Goal: Information Seeking & Learning: Learn about a topic

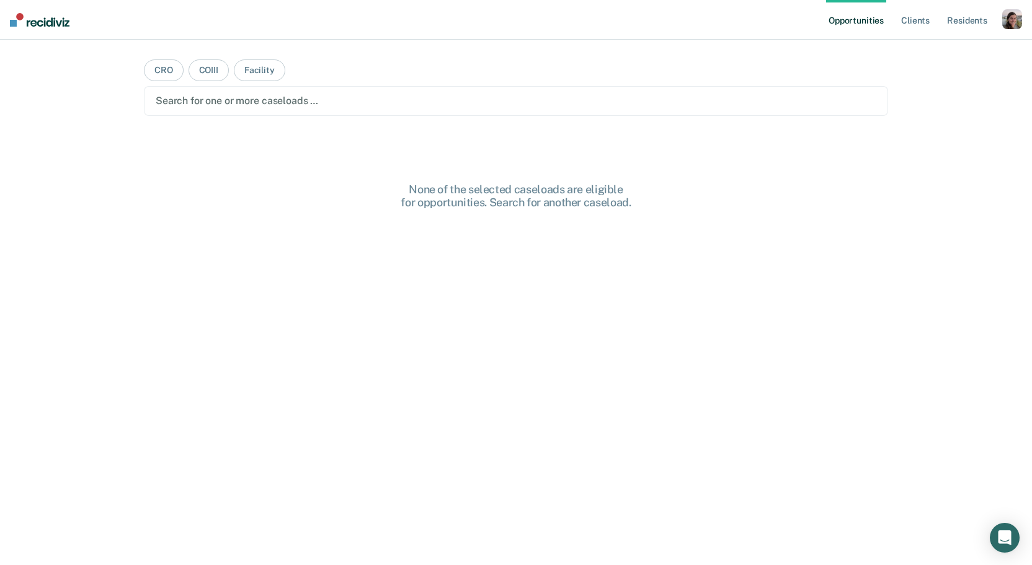
click at [1009, 16] on div "button" at bounding box center [1012, 19] width 20 height 20
click at [934, 48] on link "Profile" at bounding box center [962, 50] width 100 height 11
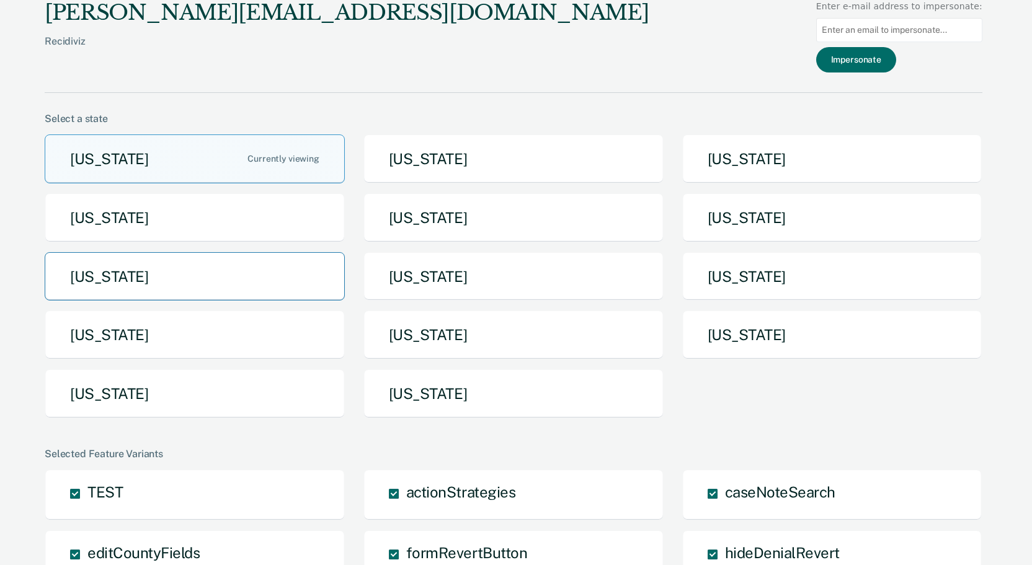
click at [269, 276] on button "[US_STATE]" at bounding box center [195, 276] width 300 height 49
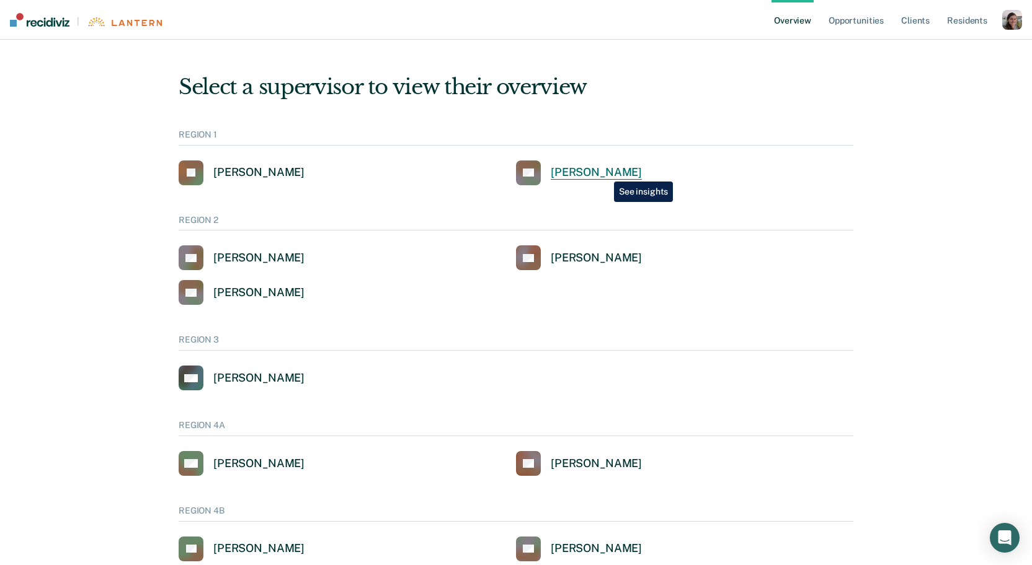
click at [604, 172] on div "[PERSON_NAME]" at bounding box center [596, 173] width 91 height 14
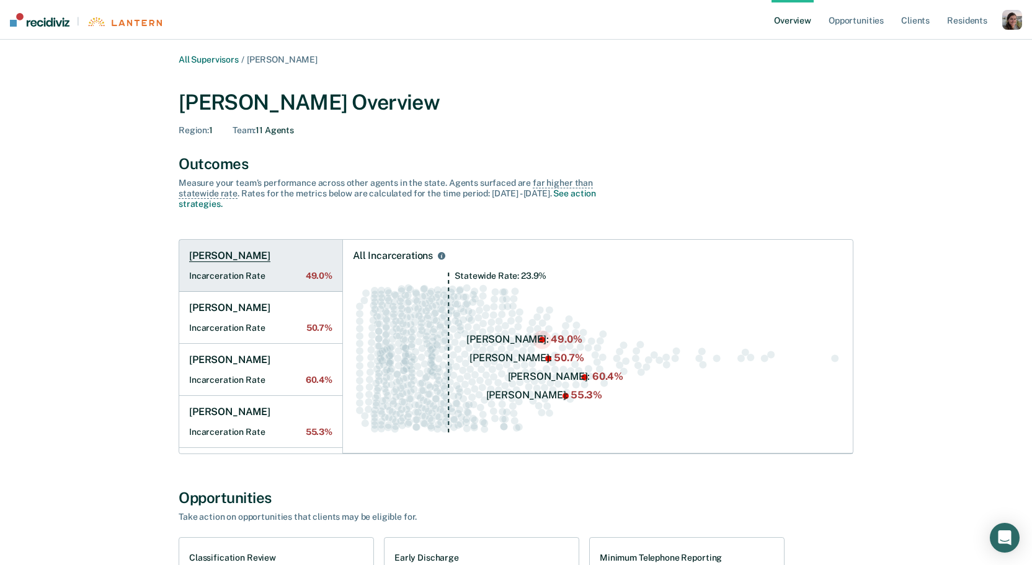
click at [279, 278] on Rate "Incarceration Rate 49.0%" at bounding box center [260, 276] width 143 height 11
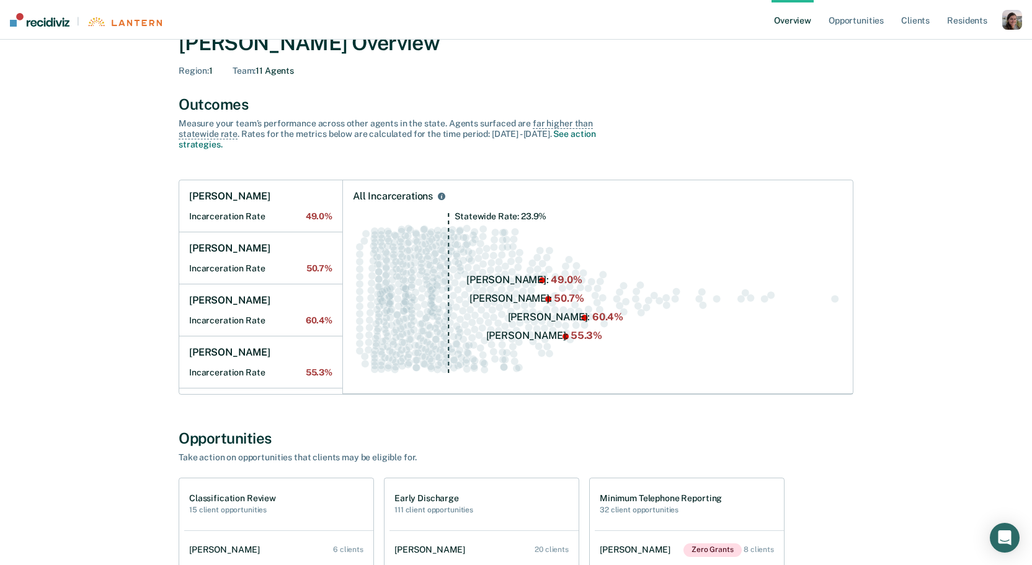
scroll to position [54, 0]
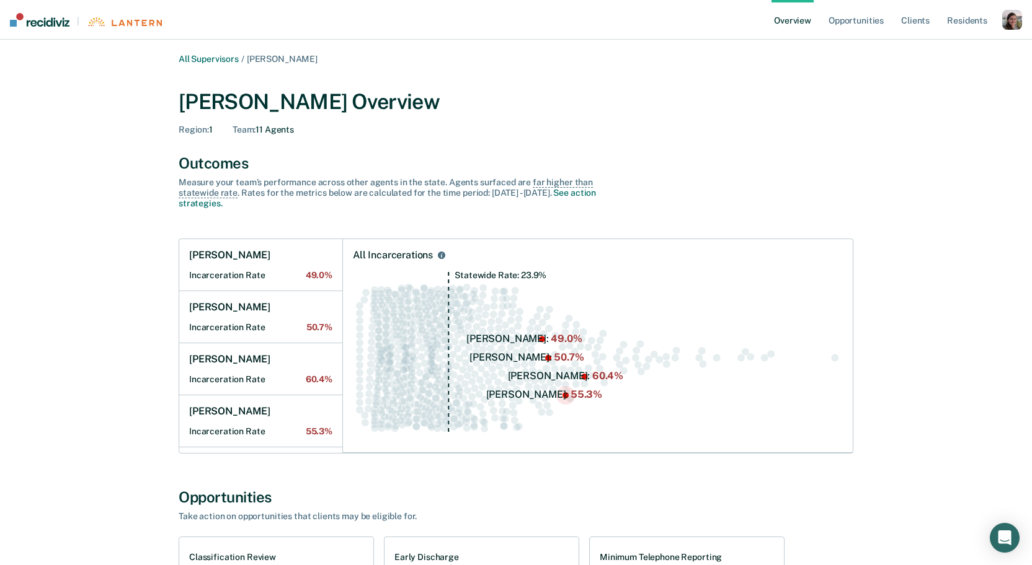
scroll to position [0, 0]
click at [1013, 19] on div "button" at bounding box center [1012, 20] width 20 height 20
click at [941, 51] on link "Profile" at bounding box center [962, 50] width 100 height 11
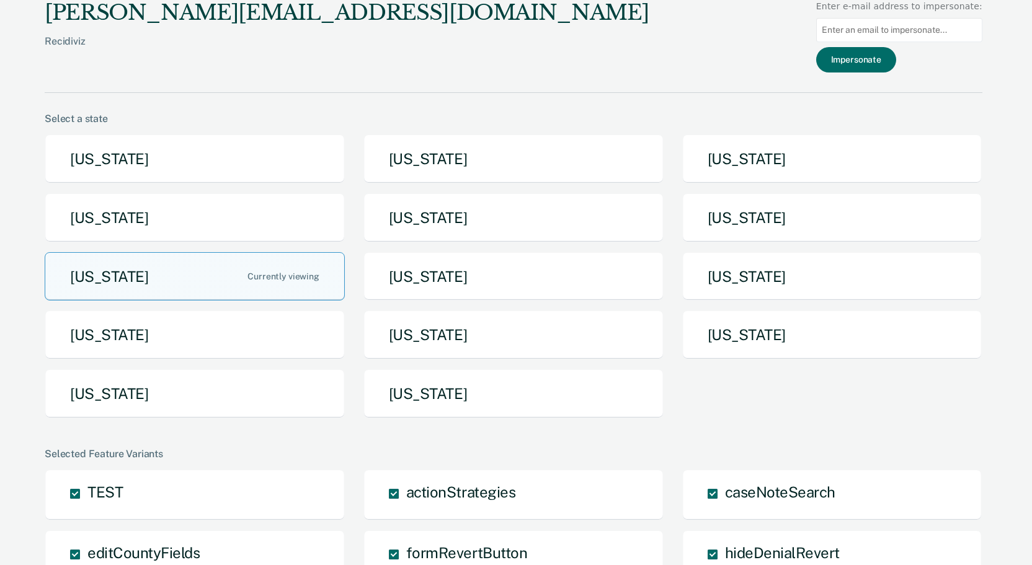
click at [712, 17] on div "[PERSON_NAME][EMAIL_ADDRESS][DOMAIN_NAME] Recidiviz Enter e-mail address to imp…" at bounding box center [513, 46] width 937 height 93
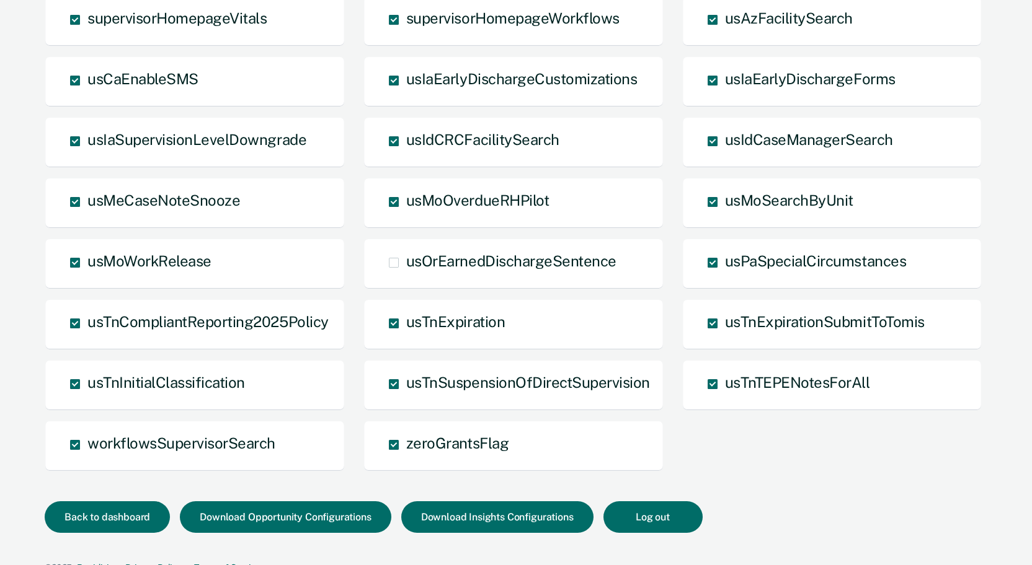
scroll to position [857, 0]
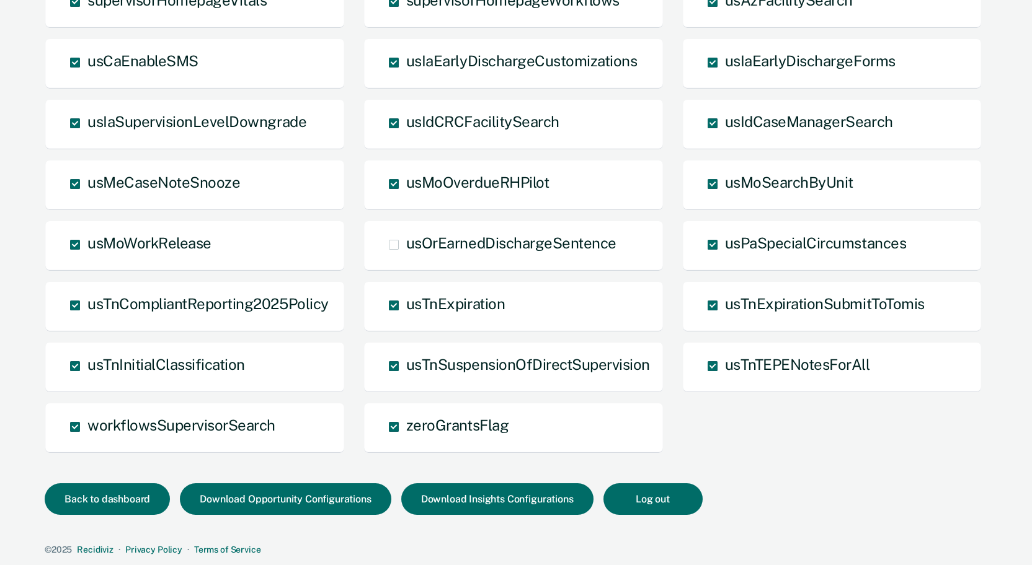
click at [771, 438] on div "TEST actionStrategies caseNoteSearch editCountyFields formRevertButton hideDeni…" at bounding box center [513, 38] width 937 height 851
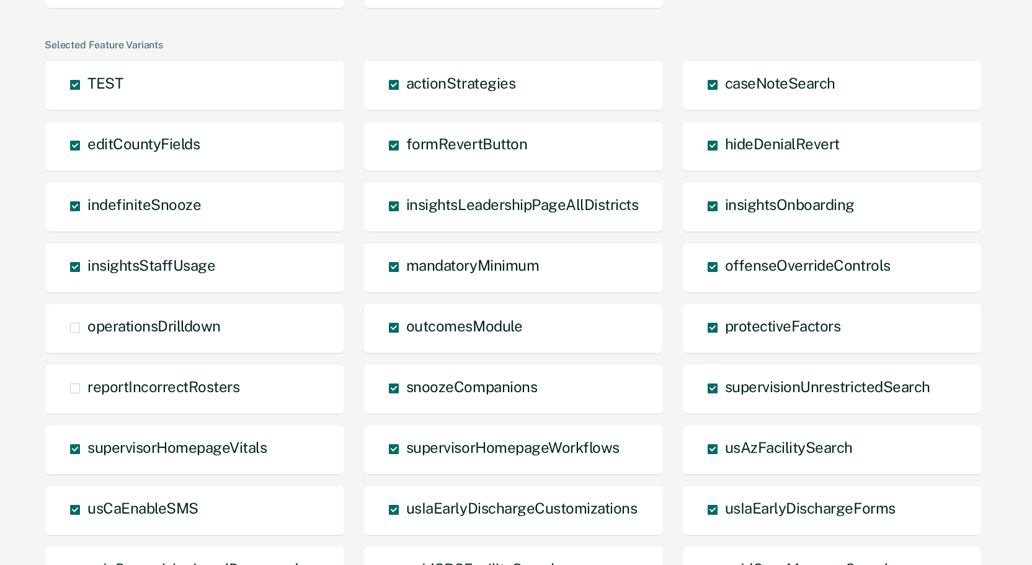
scroll to position [362, 0]
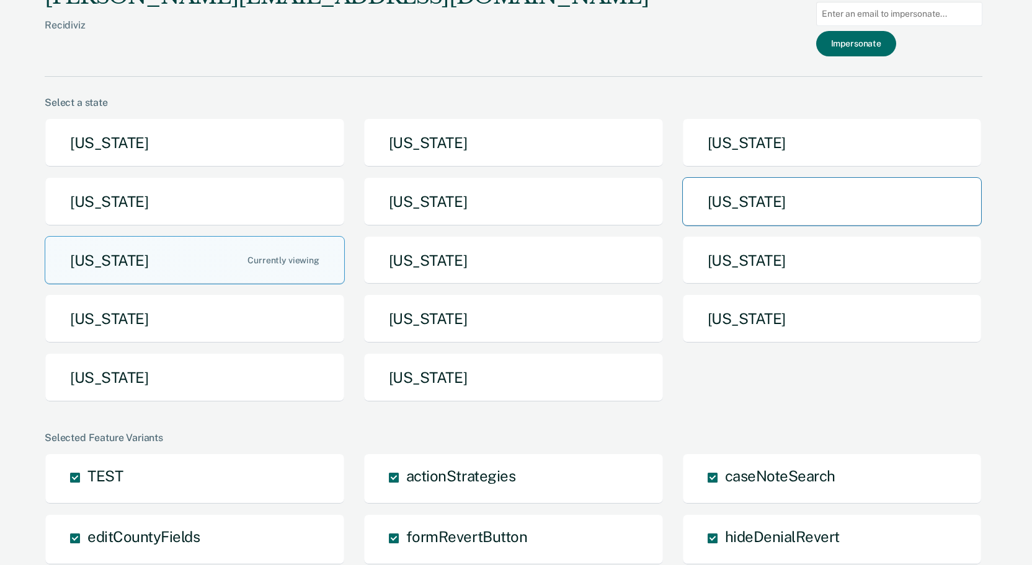
scroll to position [0, 0]
